Goal: Find specific page/section

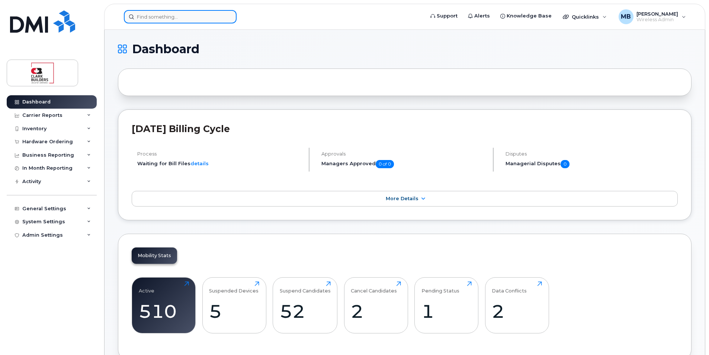
click at [186, 19] on input at bounding box center [180, 16] width 113 height 13
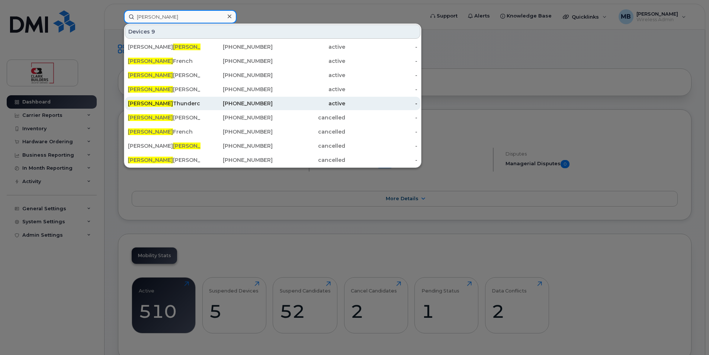
type input "[PERSON_NAME]"
click at [193, 102] on div "[PERSON_NAME]" at bounding box center [164, 103] width 73 height 7
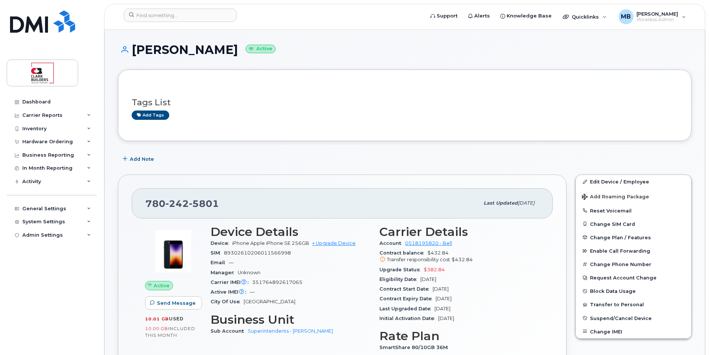
click at [478, 55] on h1 "Matthew Thunderchild Active" at bounding box center [405, 49] width 574 height 13
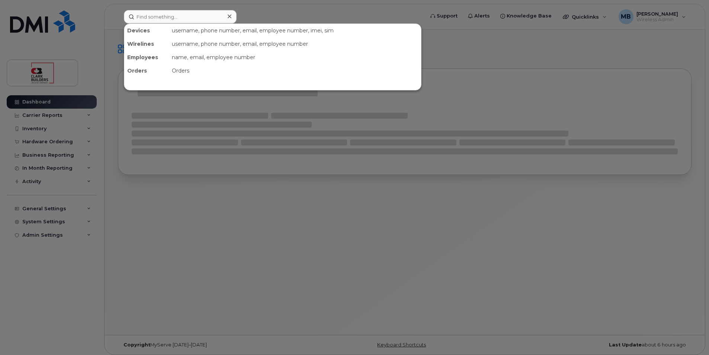
click at [173, 15] on input at bounding box center [180, 16] width 113 height 13
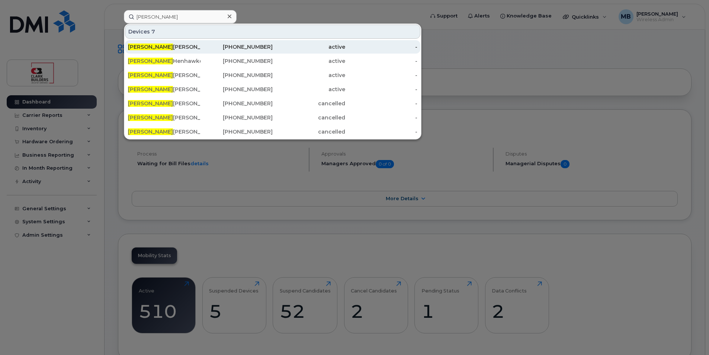
type input "justin"
click at [236, 44] on div "587-340-5756" at bounding box center [237, 46] width 73 height 7
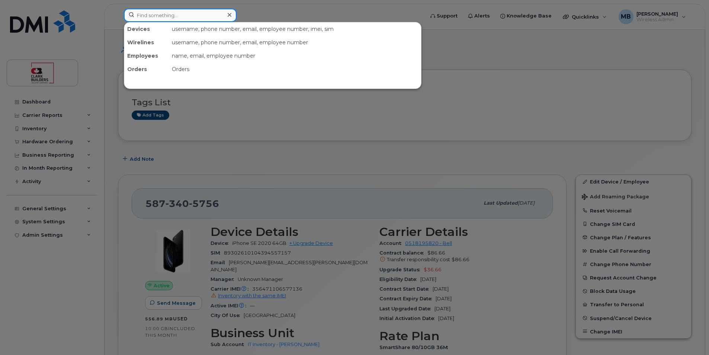
click at [201, 13] on input at bounding box center [180, 15] width 113 height 13
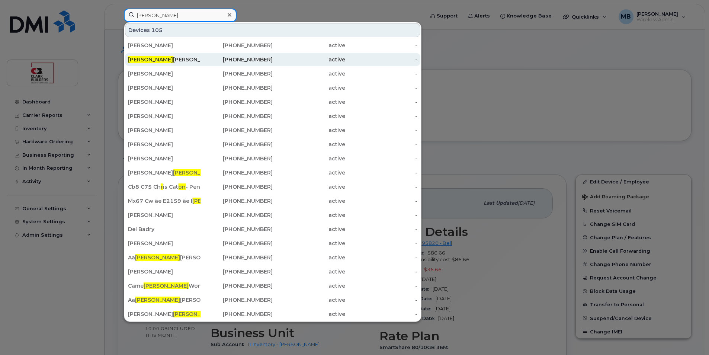
type input "Ron"
click at [283, 59] on div "active" at bounding box center [309, 59] width 73 height 7
